Goal: Transaction & Acquisition: Register for event/course

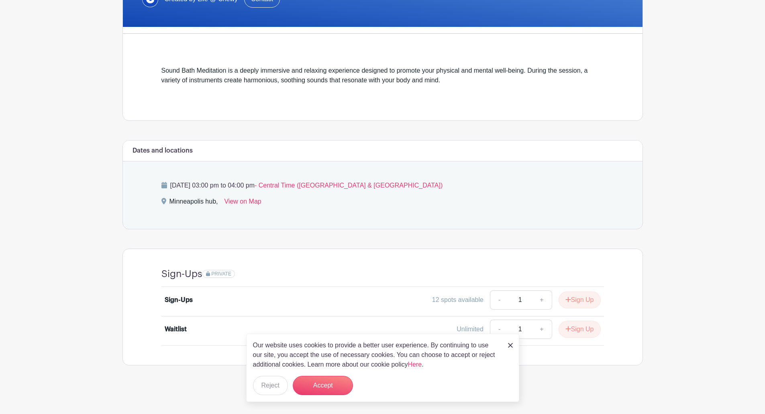
scroll to position [178, 0]
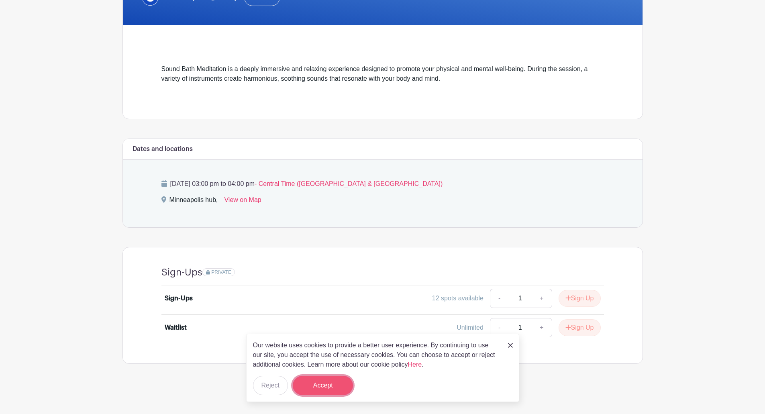
click at [327, 388] on button "Accept" at bounding box center [323, 385] width 60 height 19
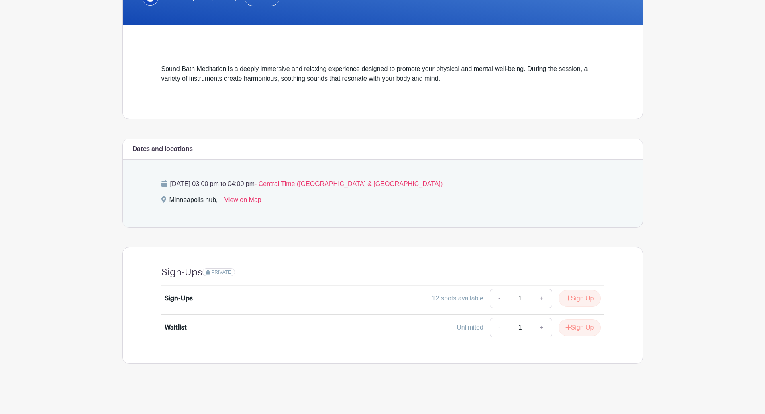
click at [566, 182] on p "[DATE] 03:00 pm to 04:00 pm - Central Time ([GEOGRAPHIC_DATA] & [GEOGRAPHIC_DAT…" at bounding box center [382, 184] width 443 height 10
click at [581, 296] on button "Sign Up" at bounding box center [580, 298] width 42 height 17
click at [607, 388] on link "Review & Confirm Signups" at bounding box center [596, 392] width 93 height 19
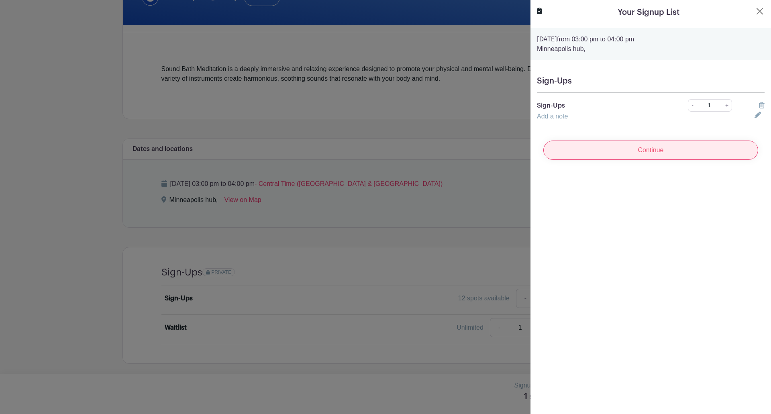
click at [678, 151] on input "Continue" at bounding box center [651, 150] width 215 height 19
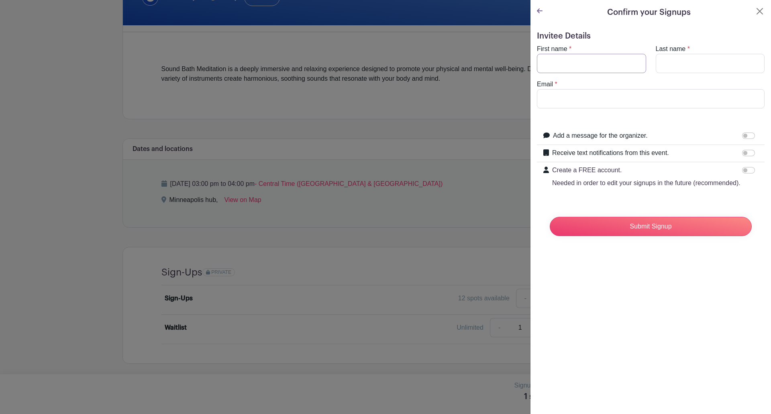
click at [615, 61] on input "First name" at bounding box center [591, 63] width 109 height 19
type input "[PERSON_NAME]"
type input "d"
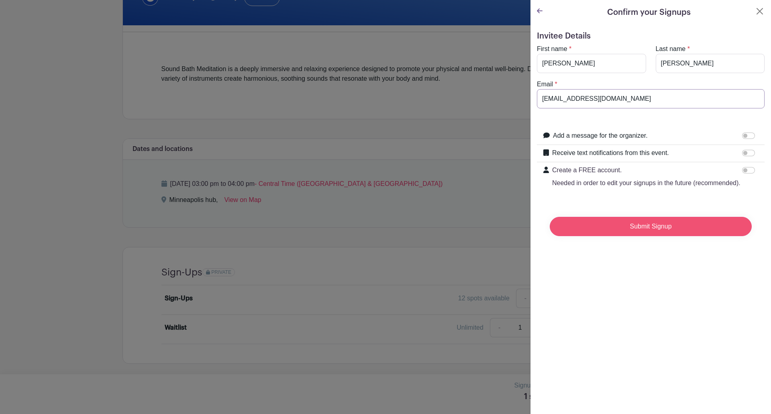
type input "[EMAIL_ADDRESS][DOMAIN_NAME]"
click at [661, 234] on input "Submit Signup" at bounding box center [651, 226] width 202 height 19
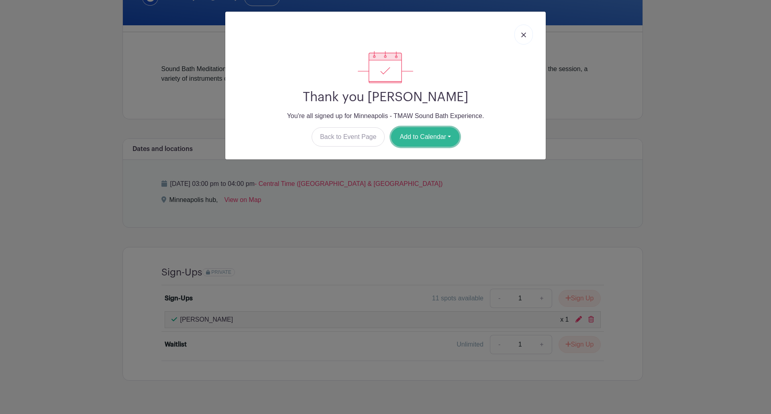
click at [451, 137] on button "Add to Calendar" at bounding box center [425, 136] width 68 height 19
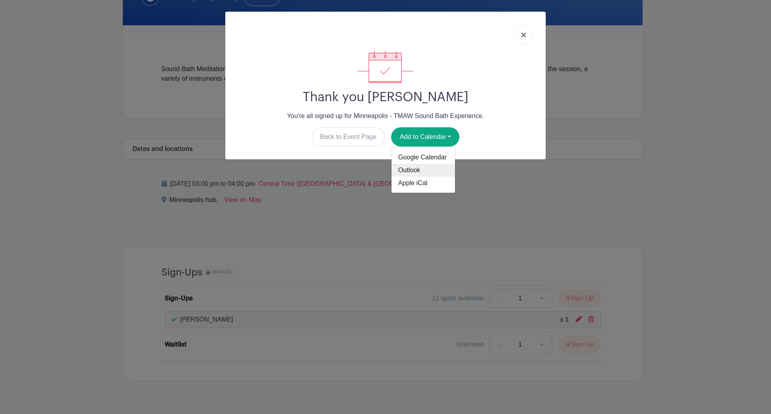
click at [429, 168] on link "Outlook" at bounding box center [423, 170] width 63 height 13
click at [524, 35] on img at bounding box center [523, 35] width 5 height 5
